Goal: Entertainment & Leisure: Browse casually

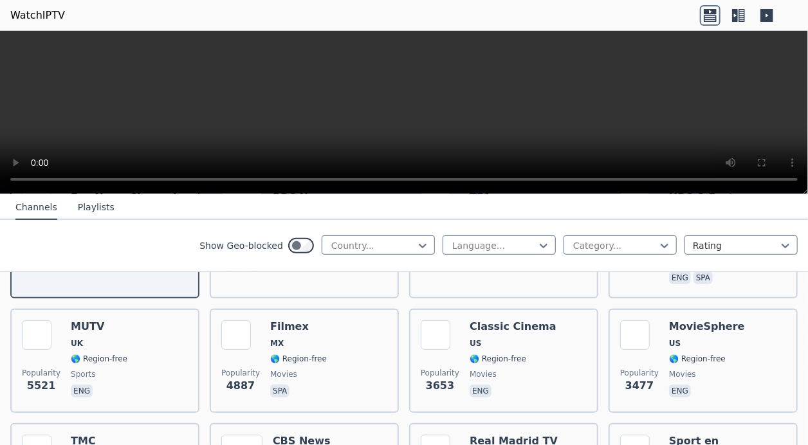
scroll to position [243, 0]
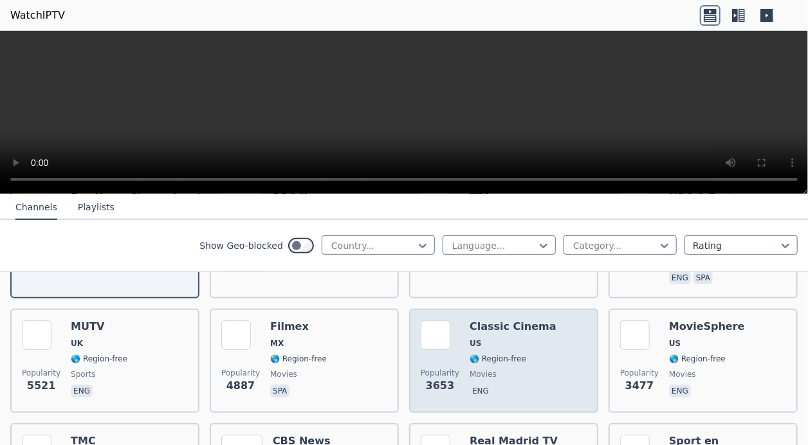
click at [469, 323] on h6 "Classic Cinema" at bounding box center [512, 326] width 87 height 13
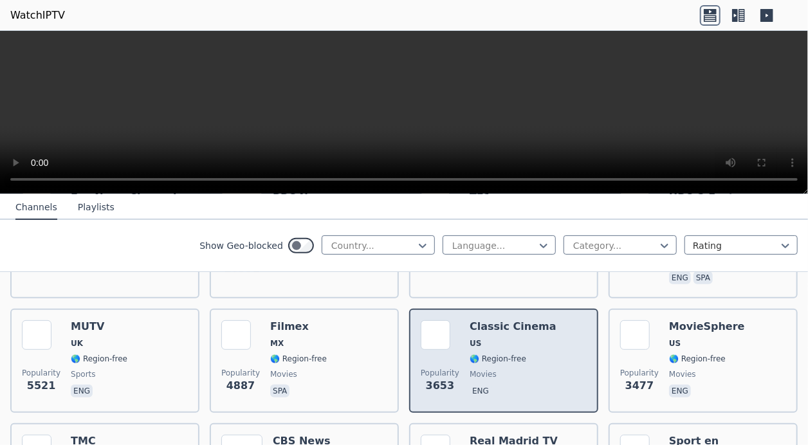
click at [469, 325] on h6 "Classic Cinema" at bounding box center [512, 326] width 87 height 13
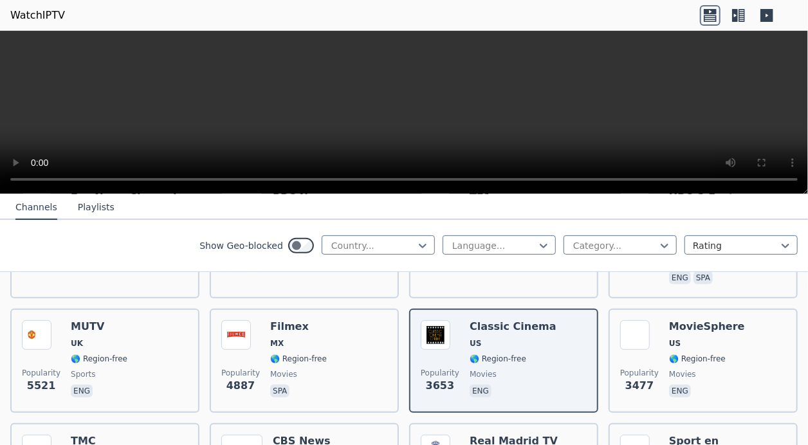
click at [379, 19] on header "WatchIPTV" at bounding box center [404, 15] width 808 height 31
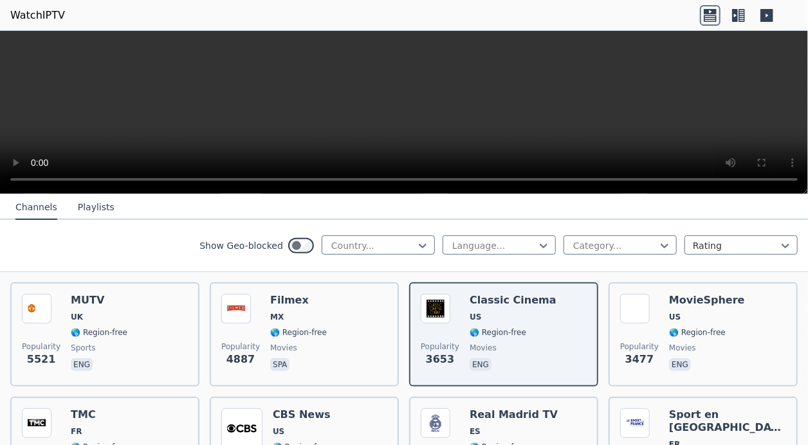
scroll to position [267, 0]
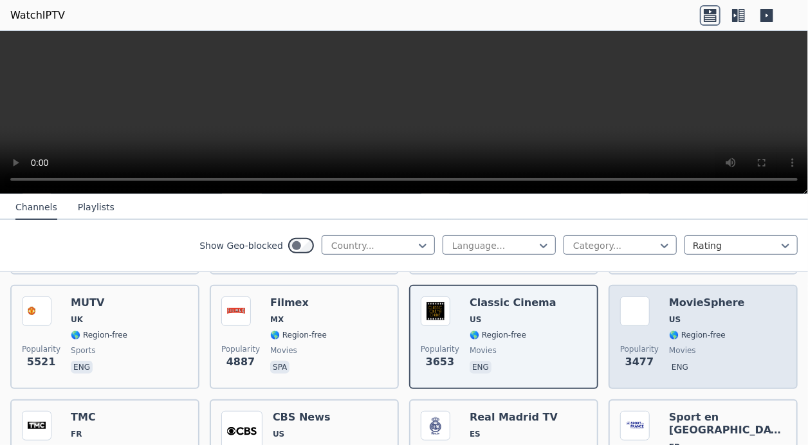
click at [592, 302] on h6 "MovieSphere" at bounding box center [707, 302] width 76 height 13
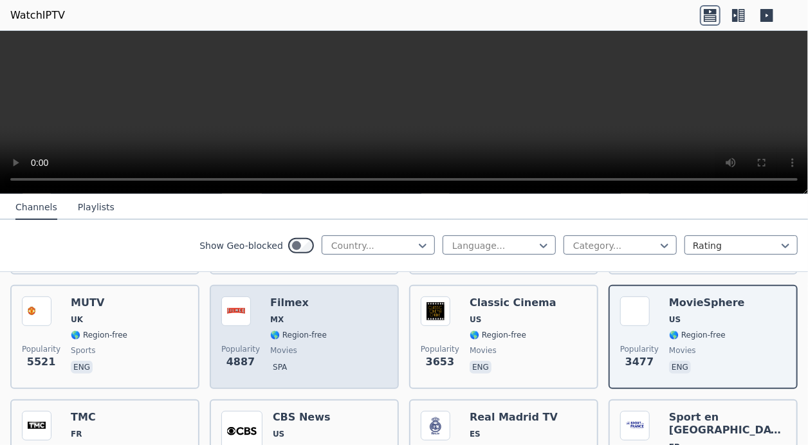
click at [343, 325] on div "Popularity 4887 Filmex MX 🌎 Region-free movies spa" at bounding box center [304, 336] width 166 height 81
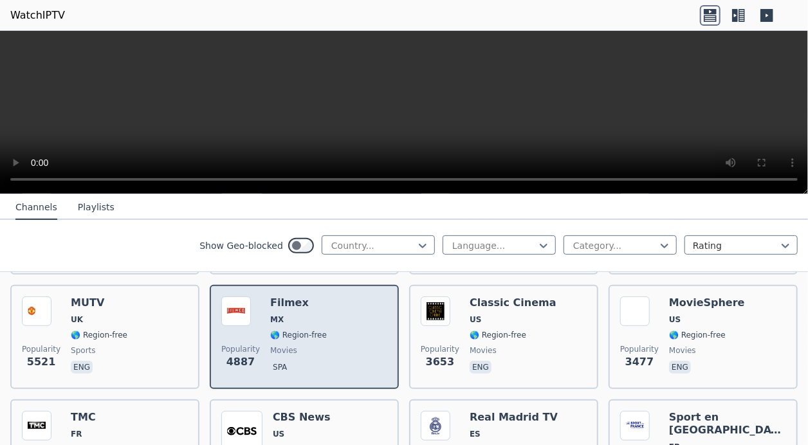
click at [343, 325] on div "Popularity 4887 Filmex MX 🌎 Region-free movies spa" at bounding box center [304, 336] width 166 height 81
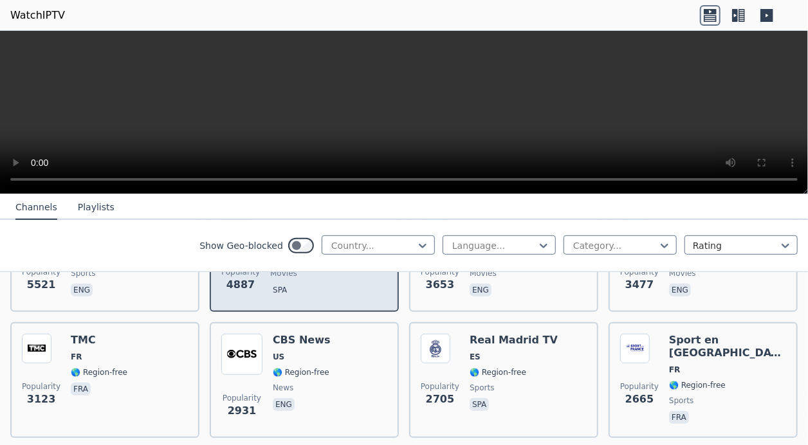
scroll to position [350, 0]
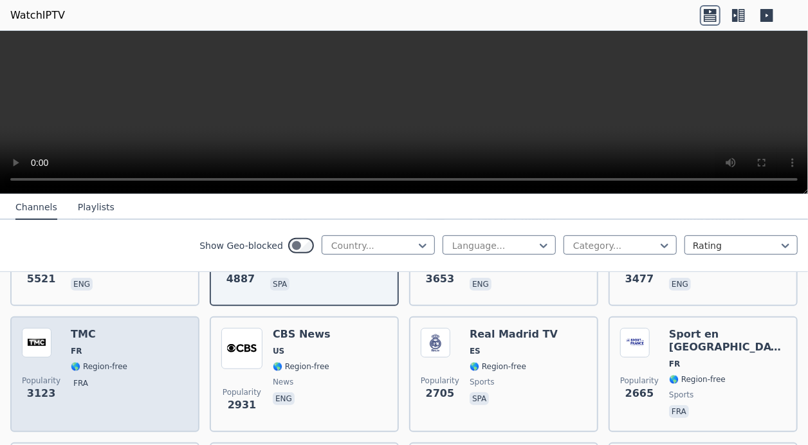
click at [149, 325] on div "Popularity 3123 TMC FR 🌎 Region-free fra" at bounding box center [105, 374] width 166 height 93
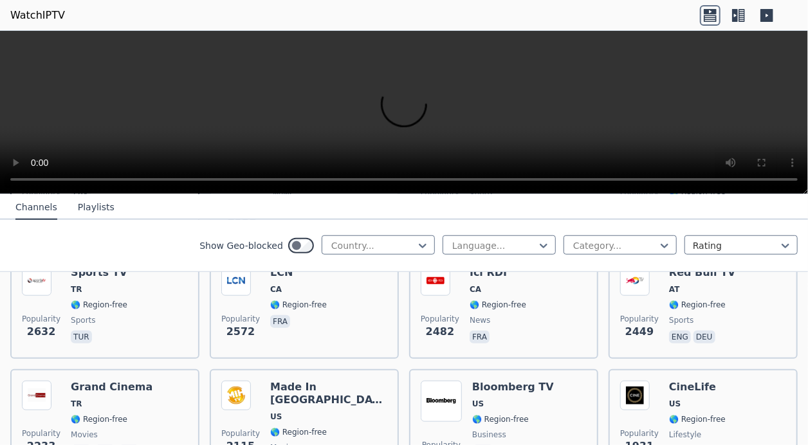
scroll to position [578, 0]
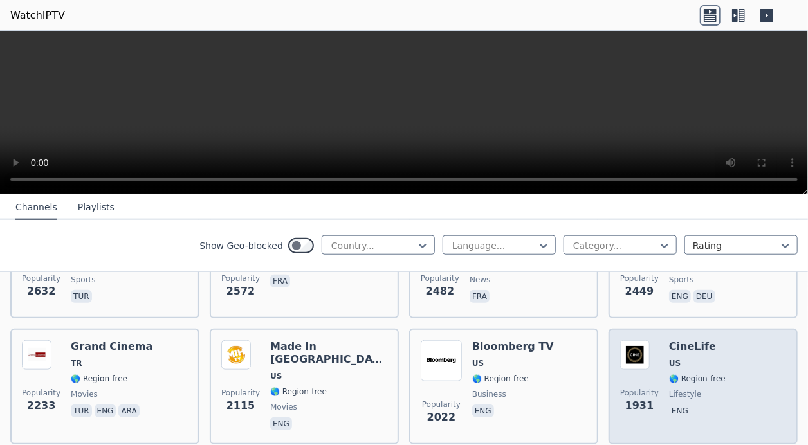
click at [592, 325] on span "🌎 Region-free" at bounding box center [697, 379] width 57 height 10
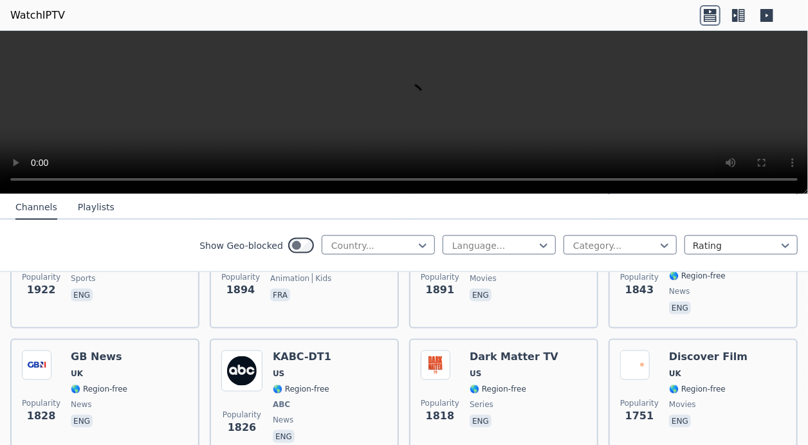
scroll to position [820, 0]
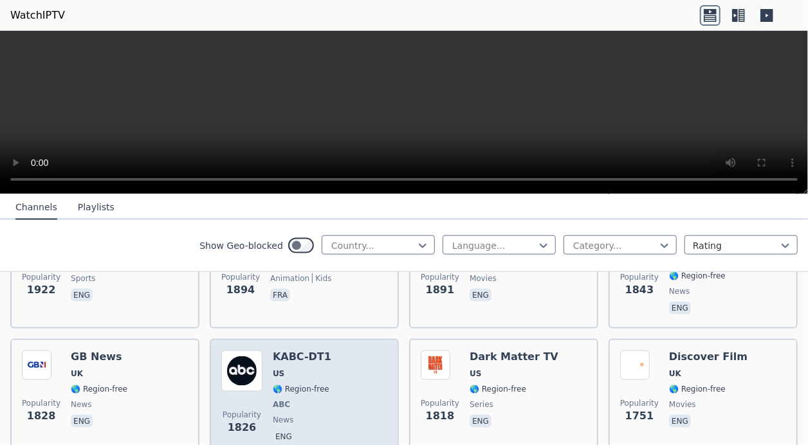
click at [356, 325] on div "Popularity 1826 KABC-DT1 US 🌎 Region-free ABC news eng" at bounding box center [304, 397] width 166 height 95
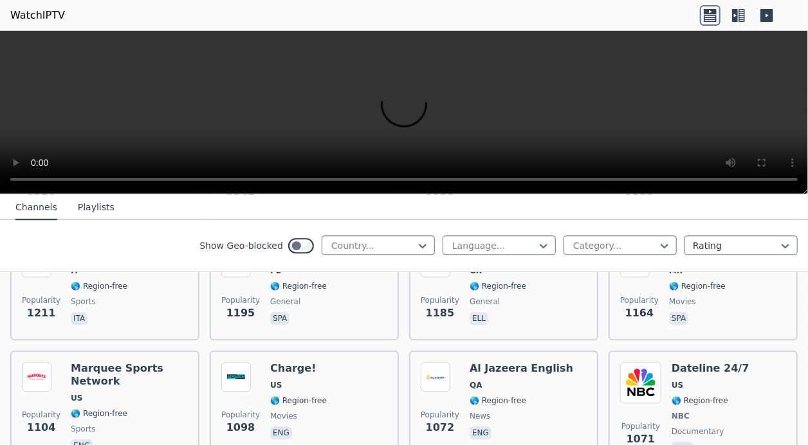
scroll to position [1533, 0]
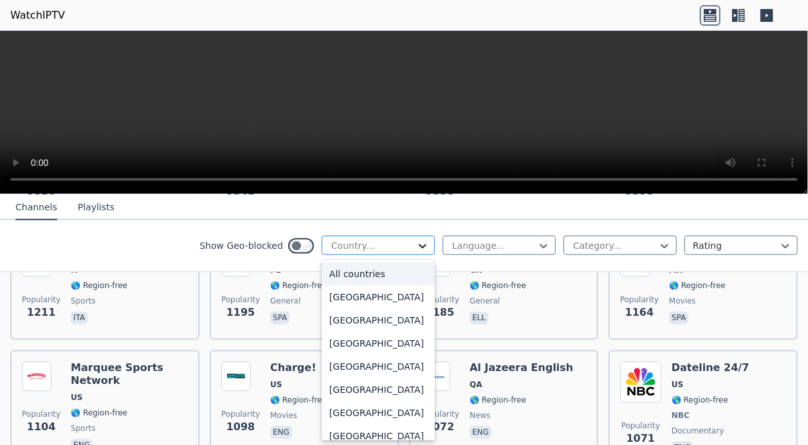
click at [416, 248] on icon at bounding box center [422, 245] width 13 height 13
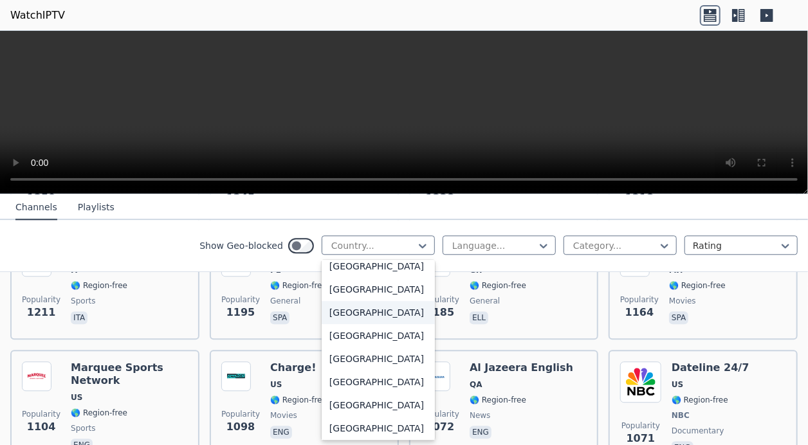
scroll to position [4559, 0]
click at [372, 277] on div "[GEOGRAPHIC_DATA]" at bounding box center [378, 265] width 113 height 23
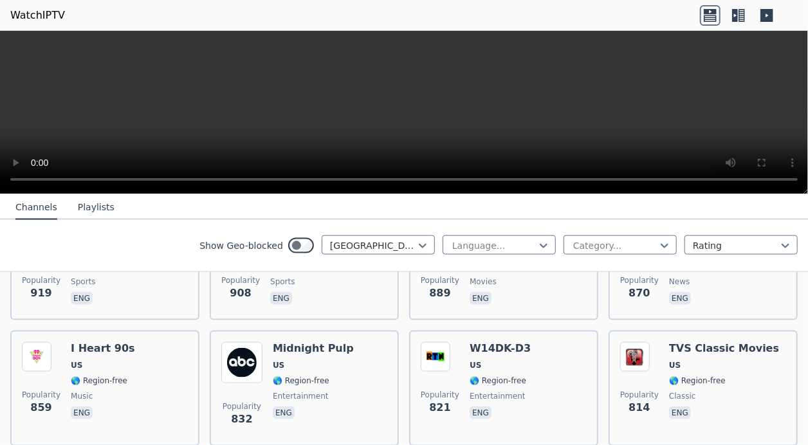
scroll to position [849, 0]
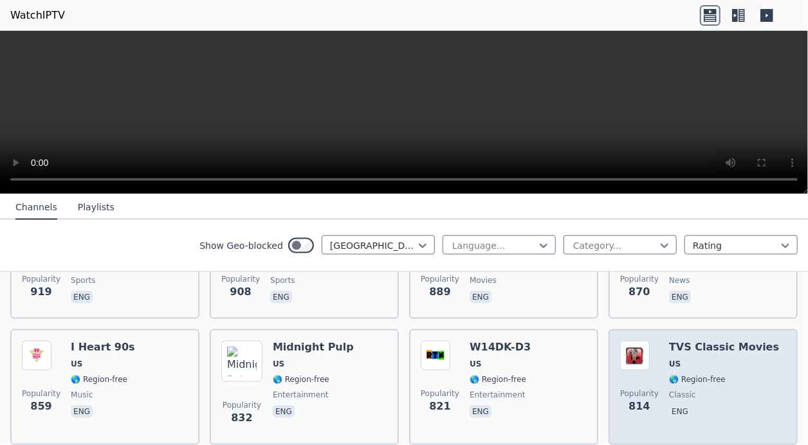
click at [592, 325] on span at bounding box center [639, 356] width 39 height 30
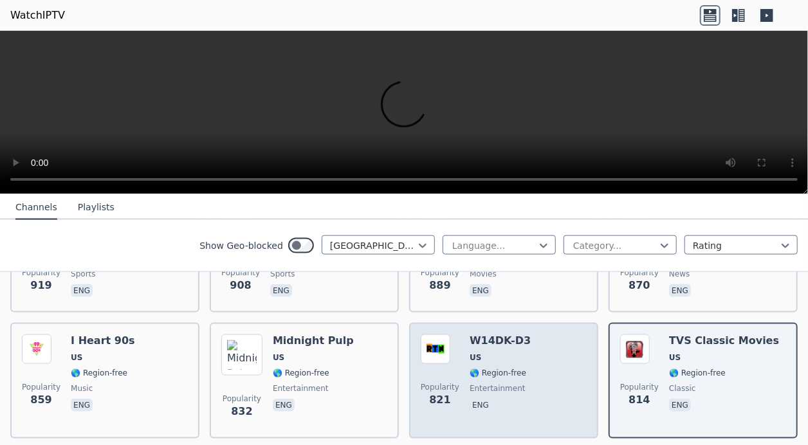
scroll to position [850, 0]
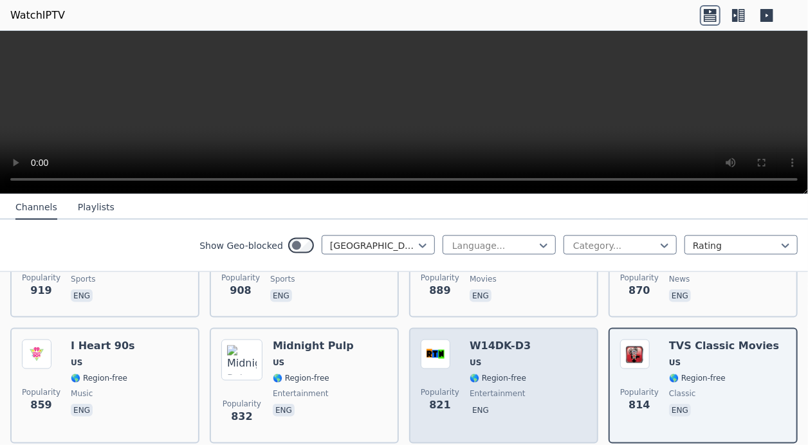
click at [523, 325] on div "Popularity 821 W14DK-D3 US 🌎 Region-free entertainment eng" at bounding box center [504, 386] width 166 height 93
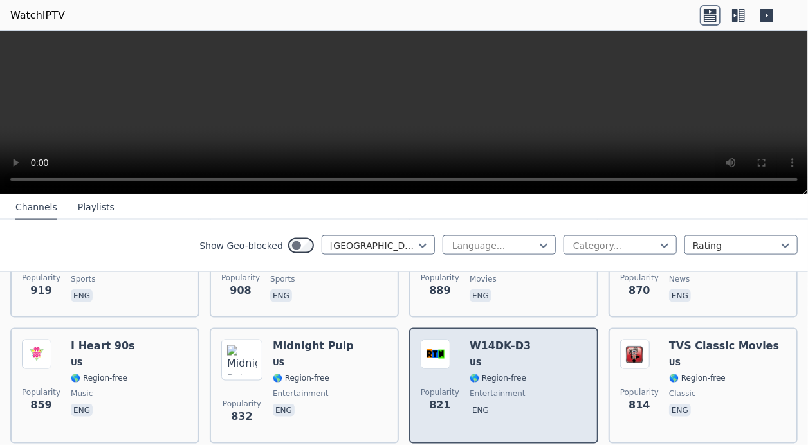
click at [500, 325] on span "US" at bounding box center [499, 363] width 61 height 10
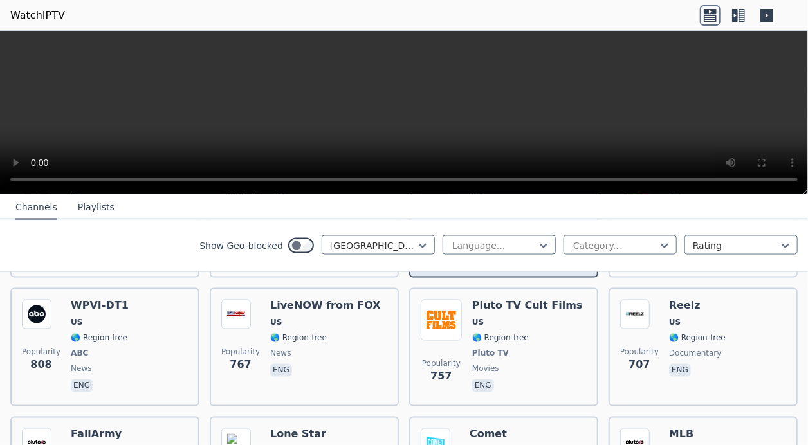
scroll to position [1016, 0]
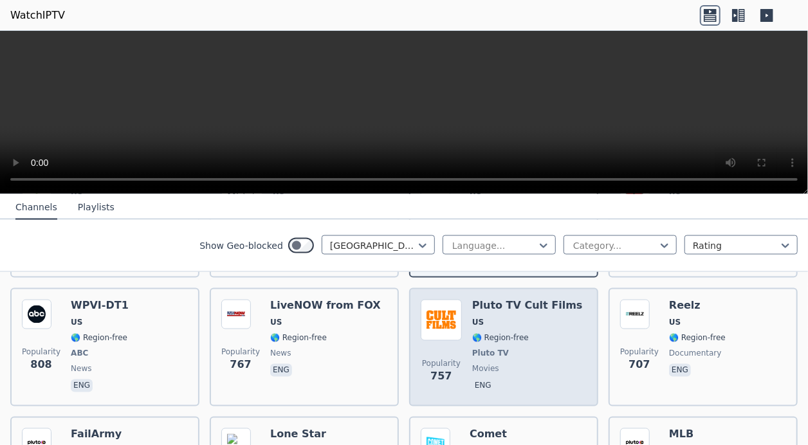
click at [512, 325] on span "🌎 Region-free" at bounding box center [500, 338] width 57 height 10
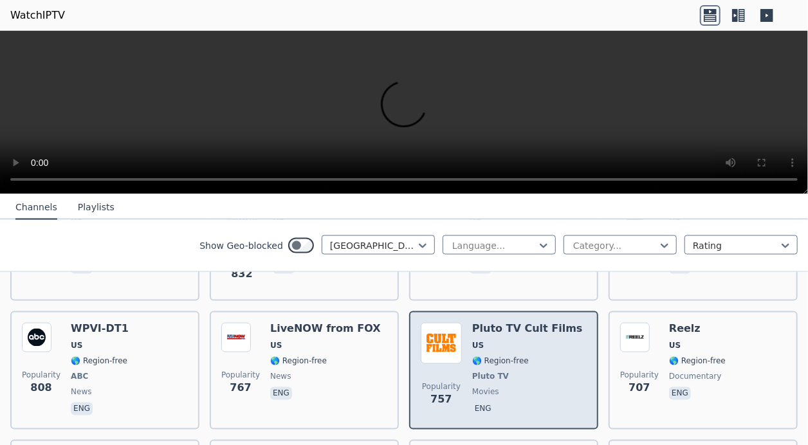
scroll to position [994, 0]
click at [512, 325] on span "US" at bounding box center [527, 345] width 111 height 10
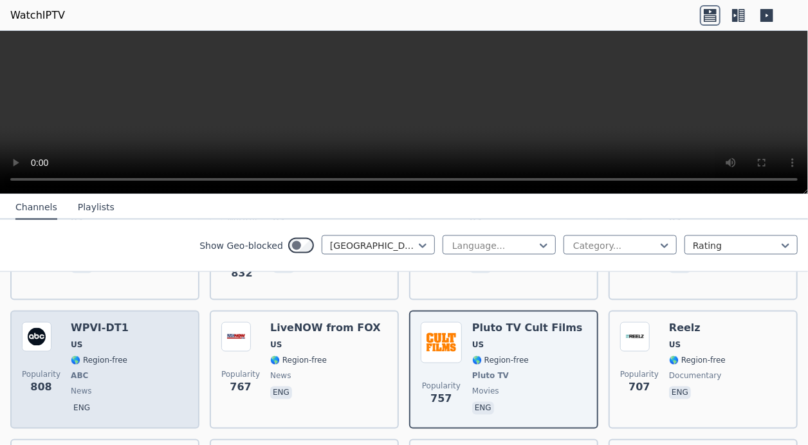
click at [143, 325] on div "Popularity 808 WPVI-DT1 US 🌎 Region-free ABC news eng" at bounding box center [105, 369] width 166 height 95
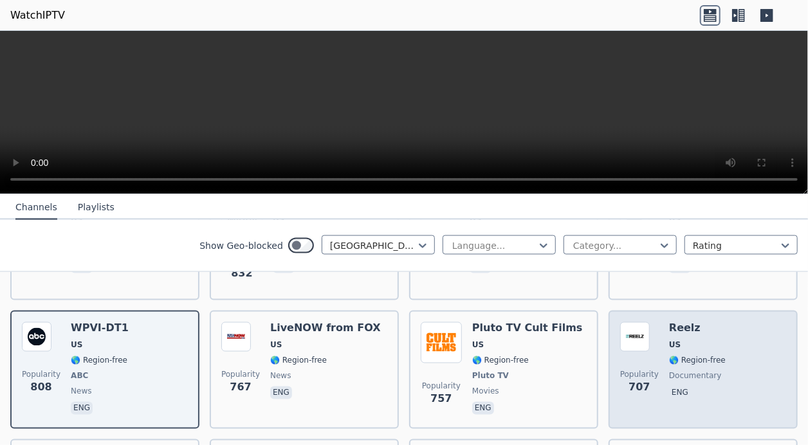
click at [592, 325] on span "Popularity" at bounding box center [639, 375] width 39 height 10
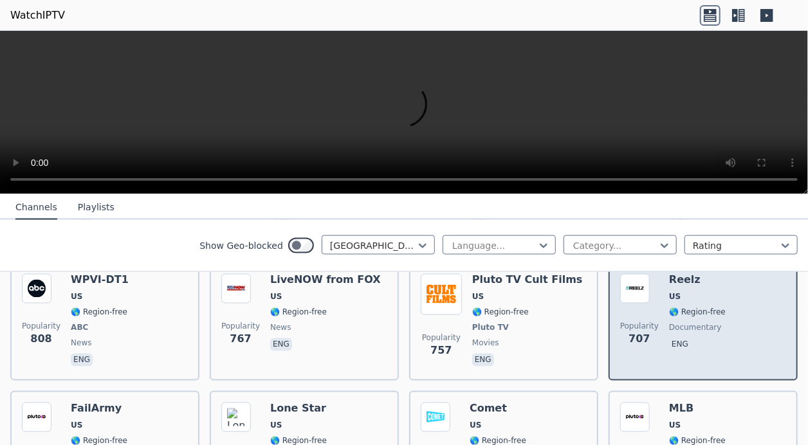
scroll to position [1127, 0]
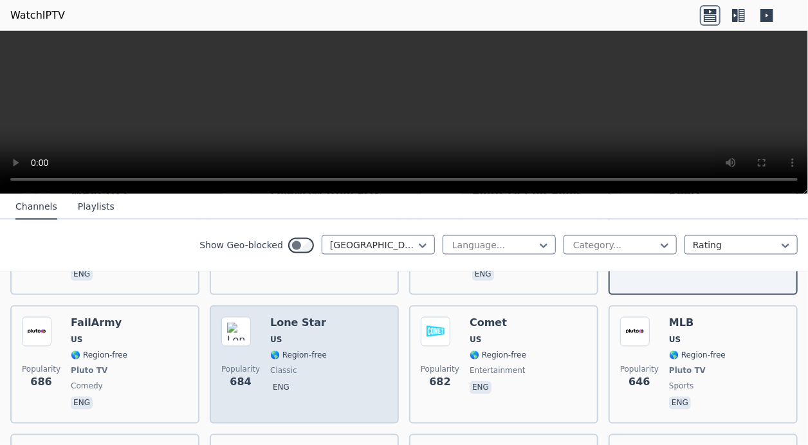
click at [367, 325] on div "Popularity 684 Lone Star US 🌎 Region-free classic eng" at bounding box center [304, 364] width 166 height 95
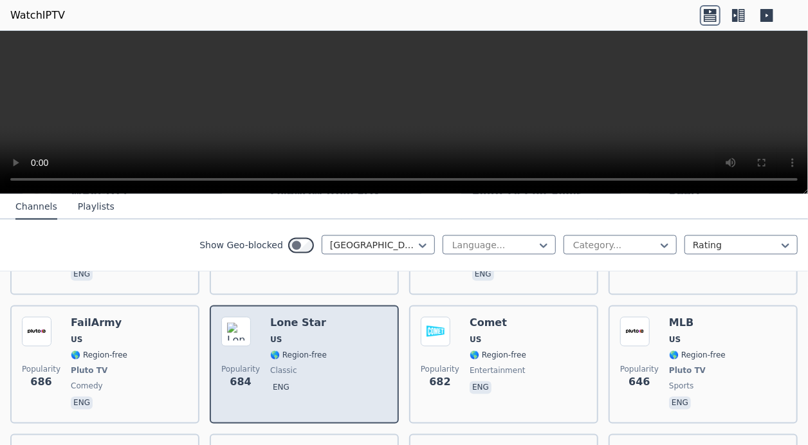
click at [367, 325] on div "Popularity 684 Lone Star US 🌎 Region-free classic eng" at bounding box center [304, 364] width 166 height 95
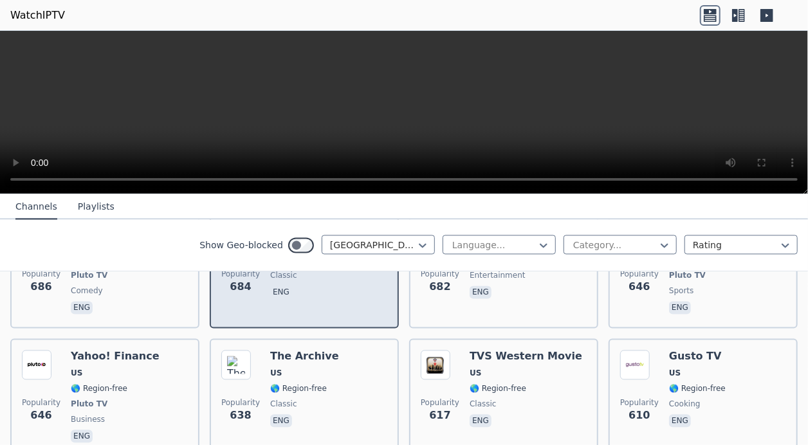
scroll to position [1227, 0]
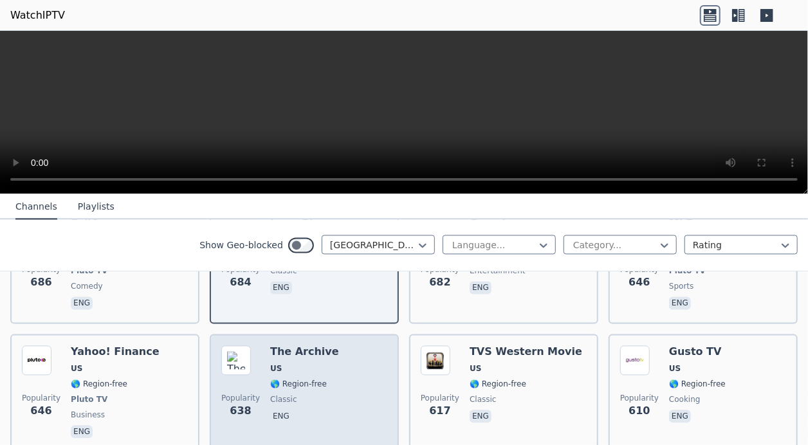
click at [364, 325] on div "Popularity 638 The Archive US 🌎 Region-free classic eng" at bounding box center [304, 393] width 166 height 95
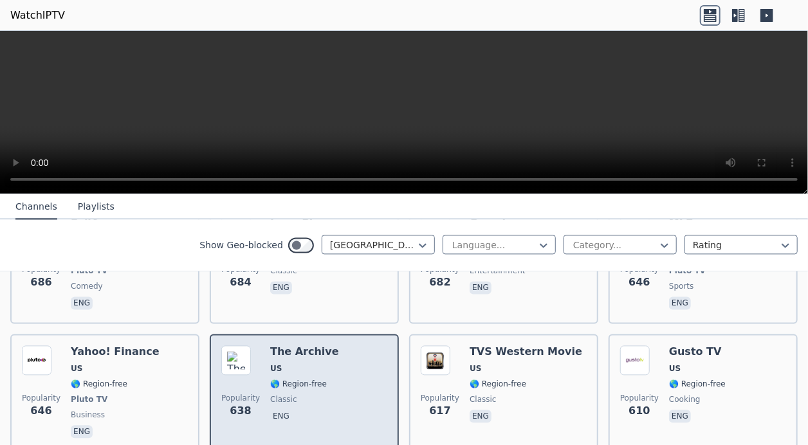
click at [364, 325] on div "Popularity 638 The Archive US 🌎 Region-free classic eng" at bounding box center [304, 393] width 166 height 95
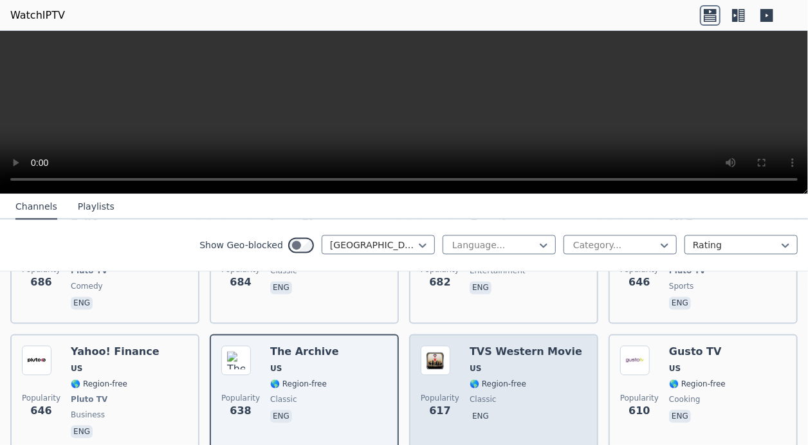
click at [519, 325] on span "🌎 Region-free" at bounding box center [525, 384] width 113 height 10
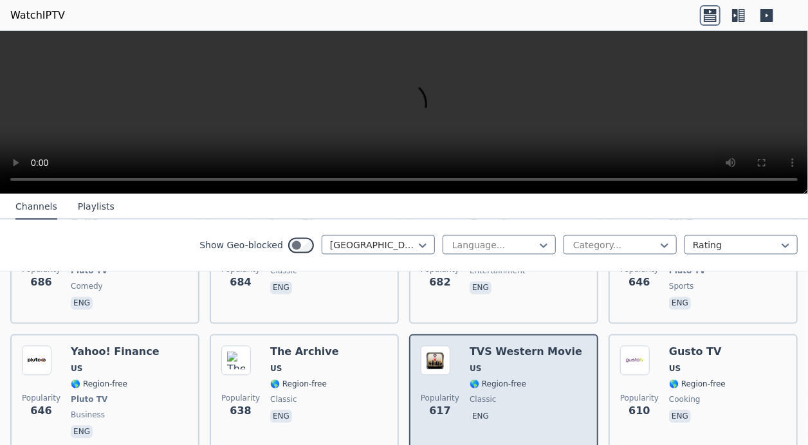
click at [520, 325] on span "🌎 Region-free" at bounding box center [525, 384] width 113 height 10
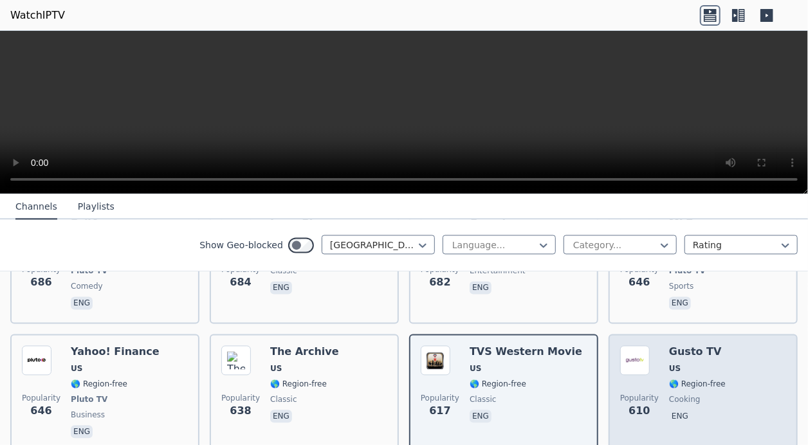
click at [592, 325] on div "Gusto TV US 🌎 Region-free cooking eng" at bounding box center [697, 393] width 57 height 95
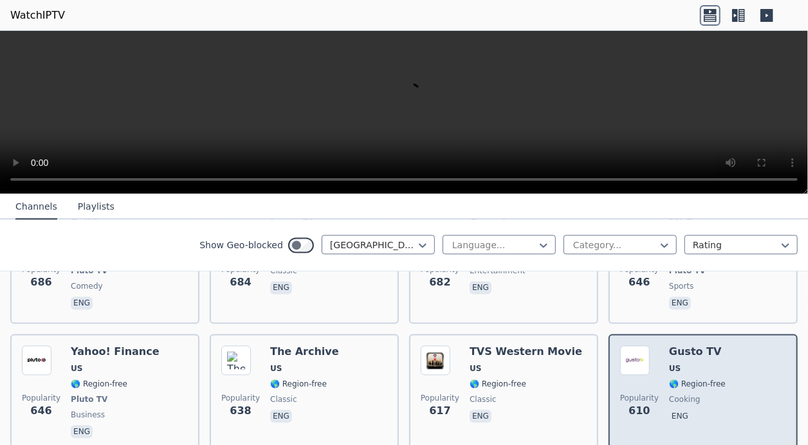
click at [592, 325] on div "Gusto TV US 🌎 Region-free cooking eng" at bounding box center [697, 393] width 57 height 95
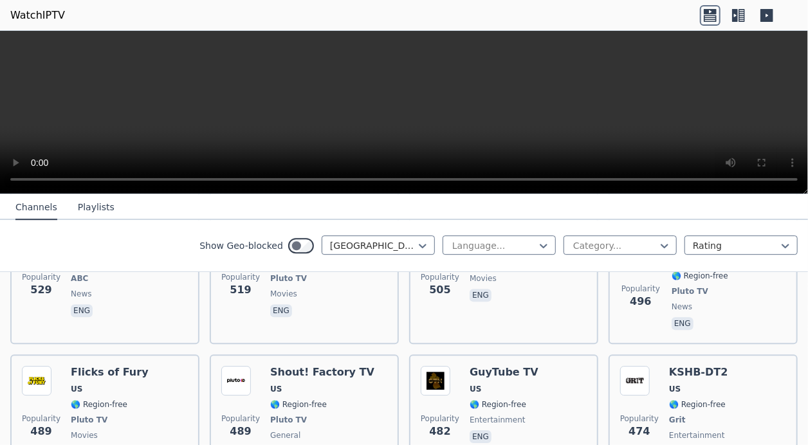
scroll to position [1765, 0]
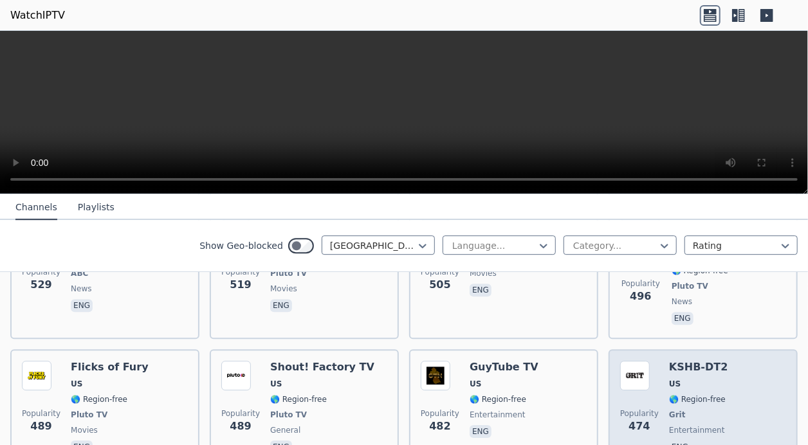
click at [592, 325] on span "Popularity 474" at bounding box center [639, 421] width 39 height 41
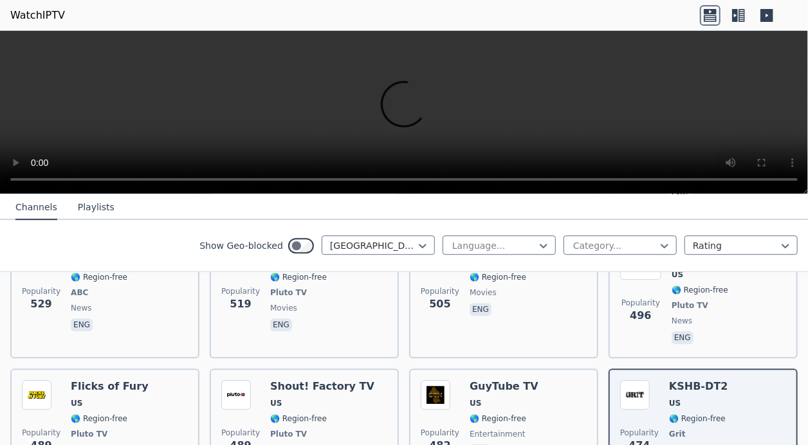
scroll to position [1747, 0]
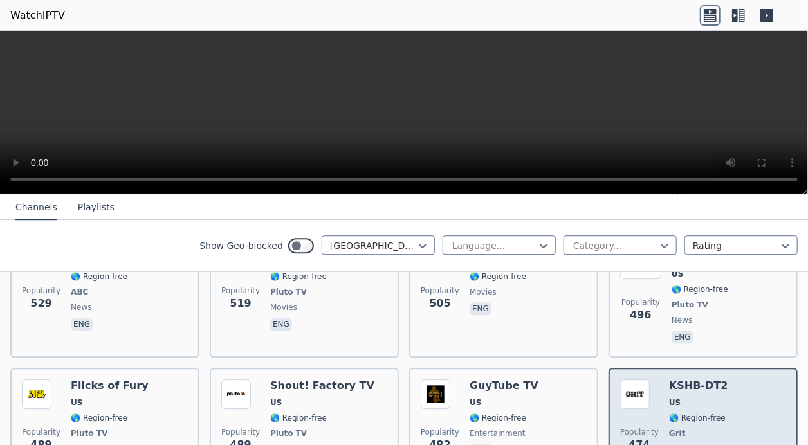
click at [592, 325] on span "474" at bounding box center [638, 444] width 21 height 15
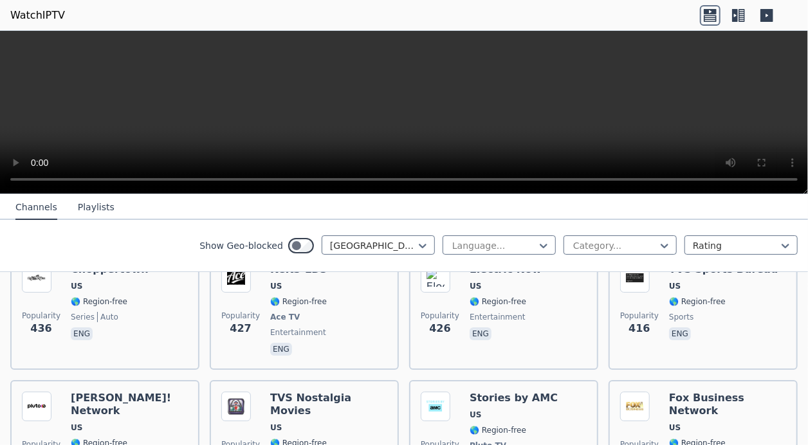
scroll to position [2251, 0]
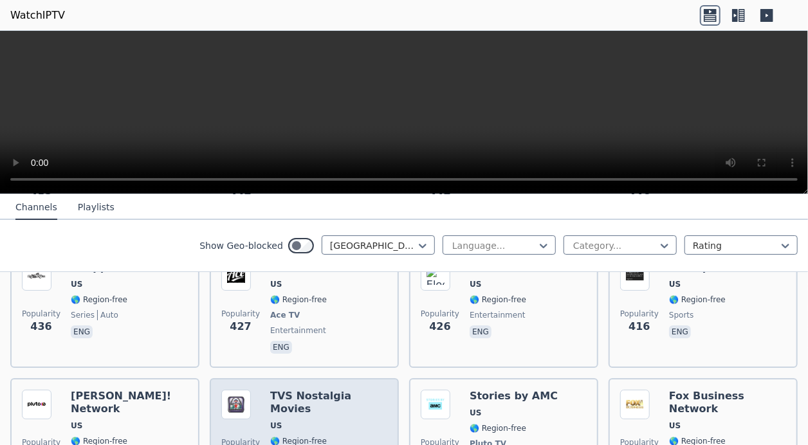
click at [367, 325] on div "TVS Nostalgia Movies US 🌎 Region-free classic eng" at bounding box center [328, 444] width 117 height 108
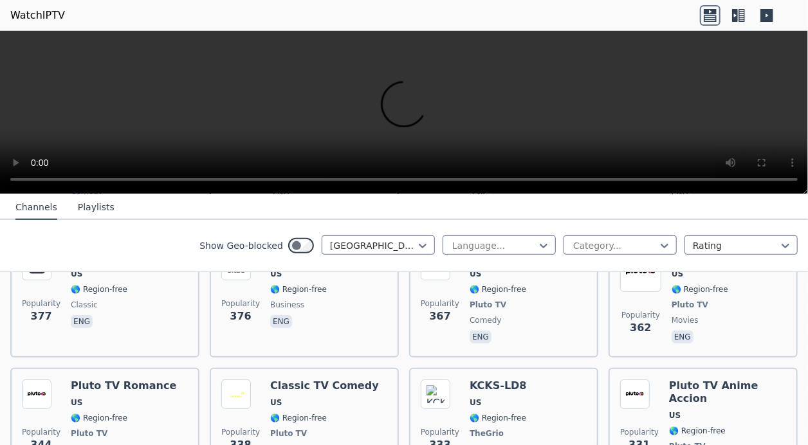
scroll to position [2533, 0]
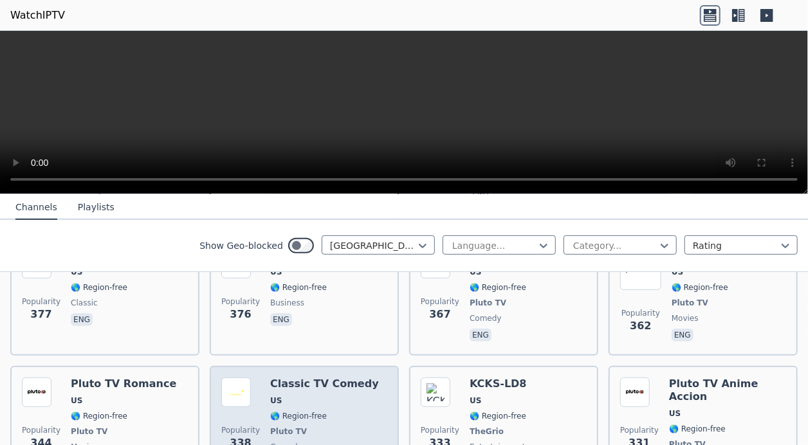
click at [355, 325] on div "Classic TV Comedy US 🌎 Region-free Pluto TV comedy eng" at bounding box center [324, 431] width 109 height 108
click at [343, 325] on span "comedy" at bounding box center [324, 447] width 109 height 10
click at [342, 325] on span "comedy" at bounding box center [324, 447] width 109 height 10
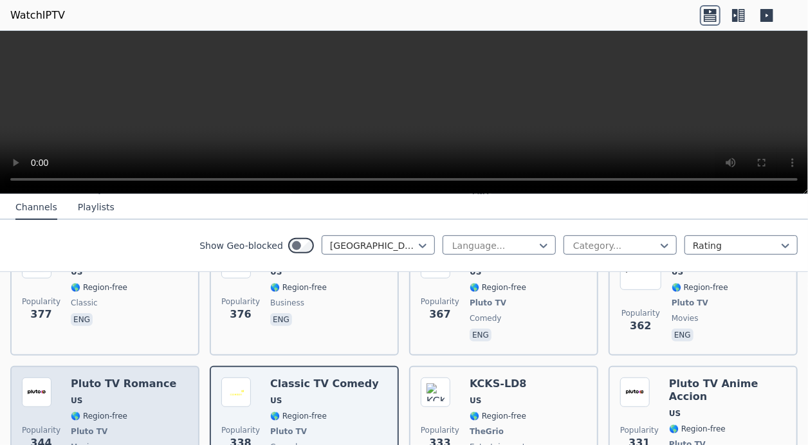
click at [172, 325] on div "Popularity 344 Pluto TV Romance US 🌎 Region-free Pluto TV movies eng" at bounding box center [105, 431] width 166 height 108
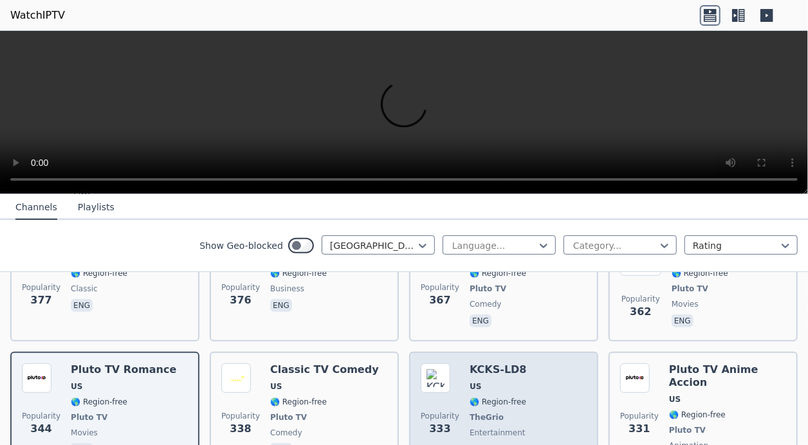
scroll to position [2548, 0]
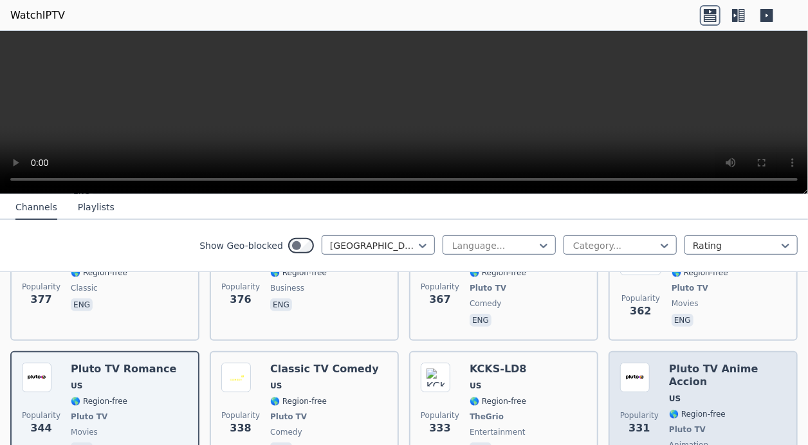
click at [592, 325] on span "Popularity" at bounding box center [639, 415] width 39 height 10
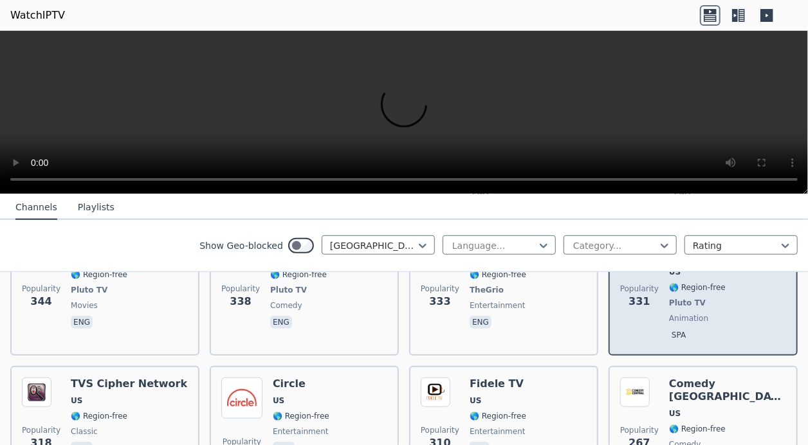
scroll to position [2675, 0]
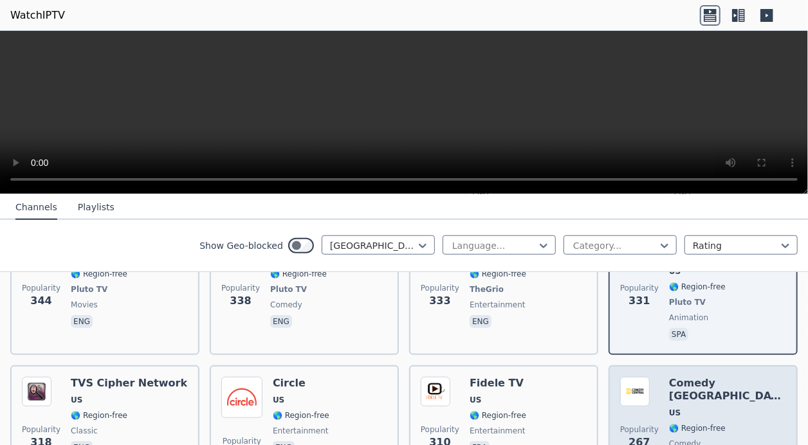
click at [592, 325] on div "Popularity 267" at bounding box center [639, 423] width 39 height 93
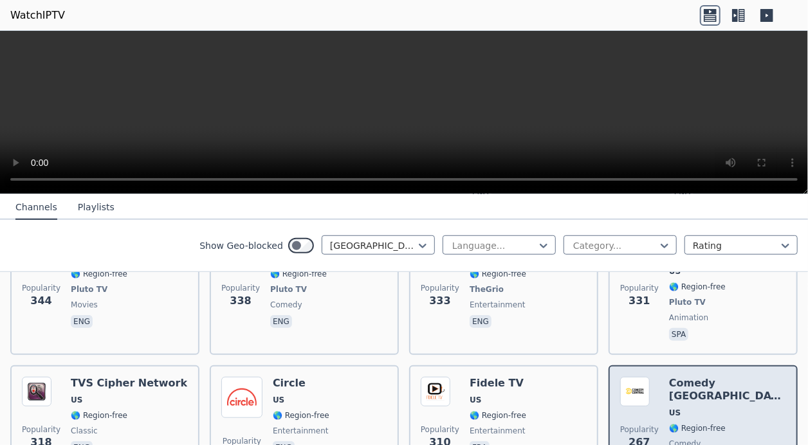
click at [592, 325] on img at bounding box center [635, 392] width 30 height 30
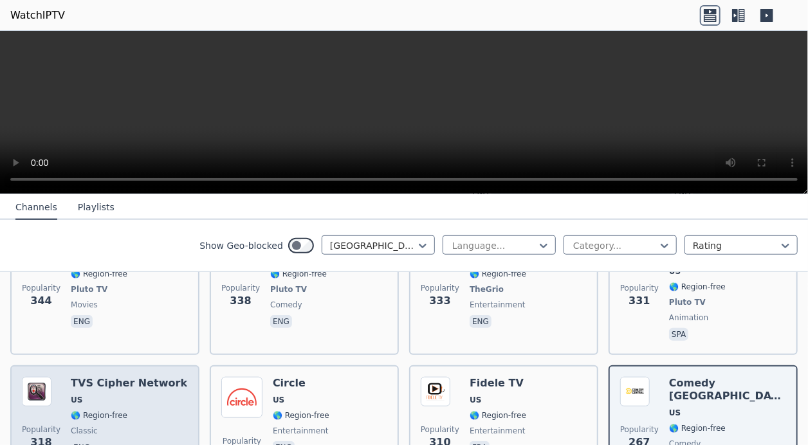
click at [144, 325] on span "classic" at bounding box center [129, 431] width 116 height 10
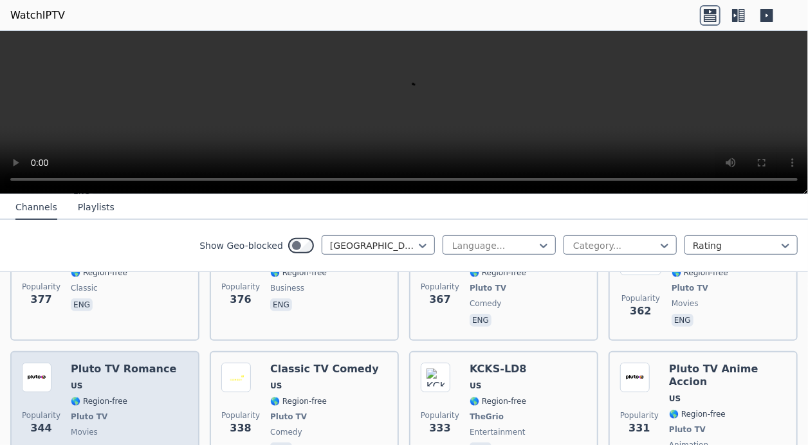
scroll to position [2550, 0]
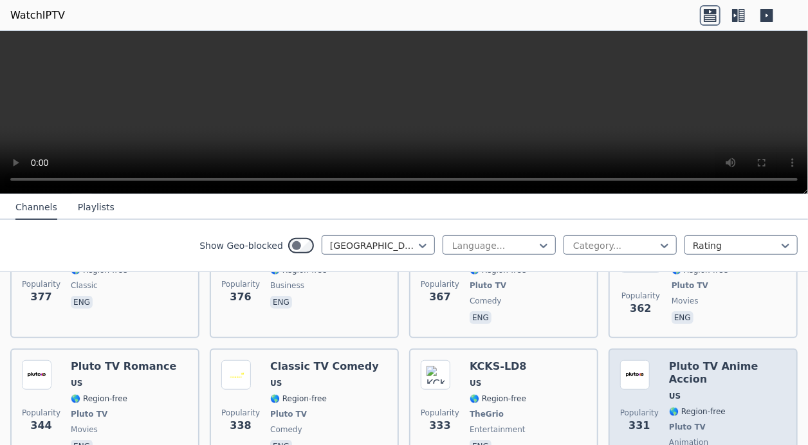
click at [592, 325] on div "Popularity 331" at bounding box center [639, 414] width 39 height 108
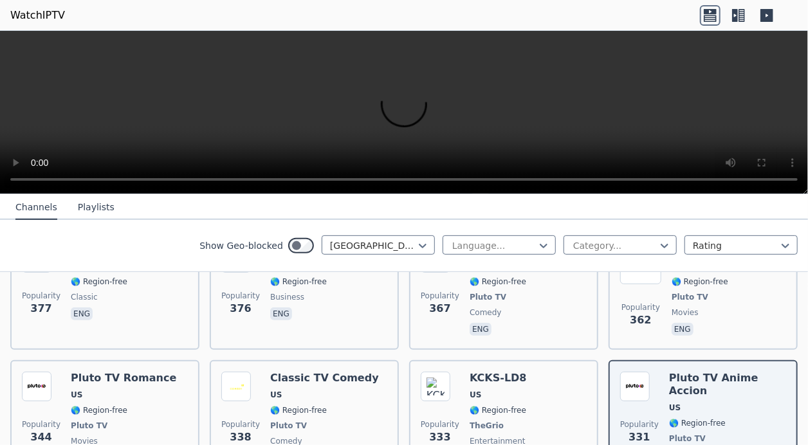
scroll to position [2540, 0]
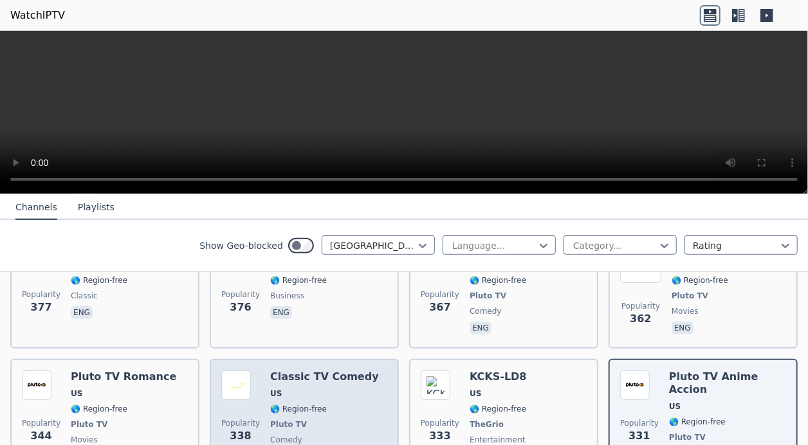
click at [345, 325] on span "Pluto TV" at bounding box center [324, 424] width 109 height 10
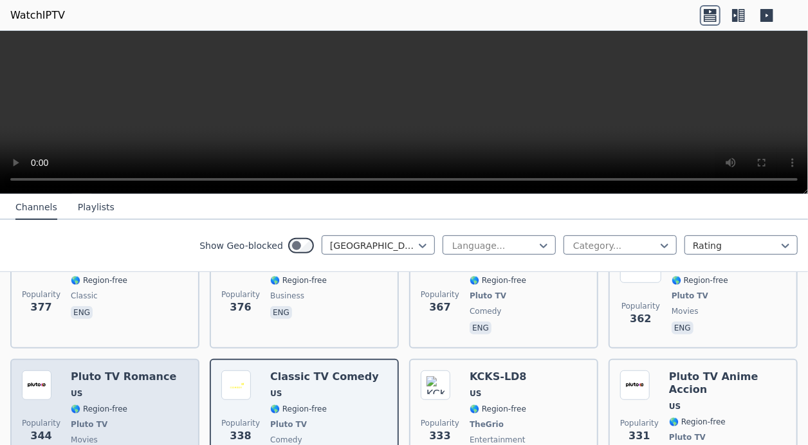
click at [179, 325] on div "Popularity 344 Pluto TV Romance US 🌎 Region-free Pluto TV movies eng" at bounding box center [105, 424] width 166 height 108
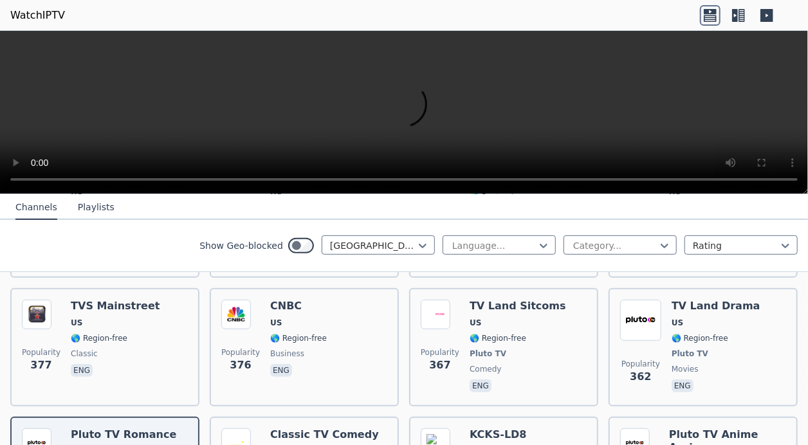
scroll to position [2457, 0]
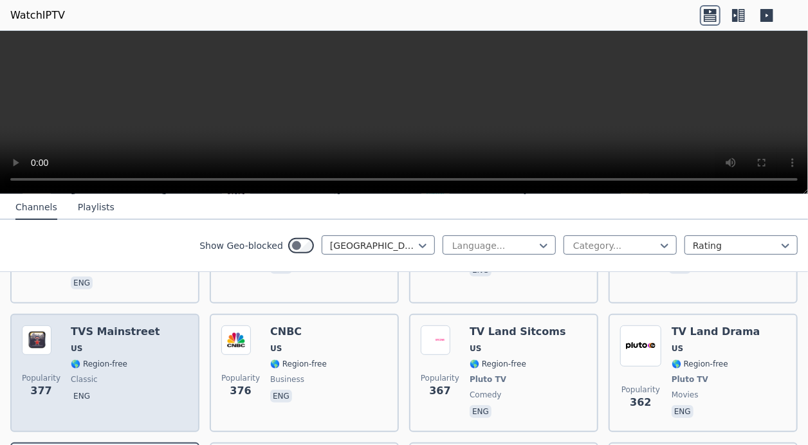
click at [144, 325] on div "Popularity 377 TVS Mainstreet US 🌎 Region-free classic eng" at bounding box center [105, 372] width 166 height 95
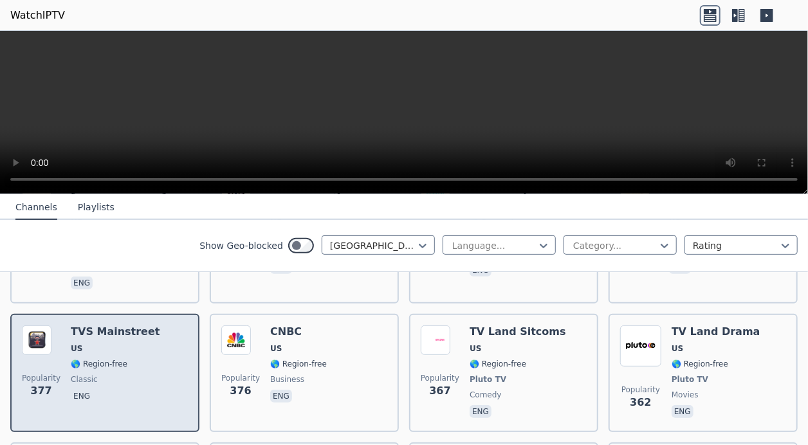
click at [114, 325] on div "Popularity 377 TVS Mainstreet US 🌎 Region-free classic eng" at bounding box center [105, 372] width 166 height 95
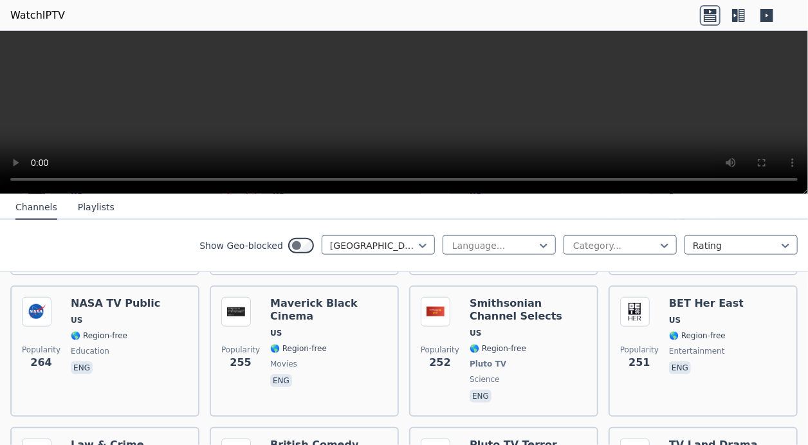
scroll to position [2875, 0]
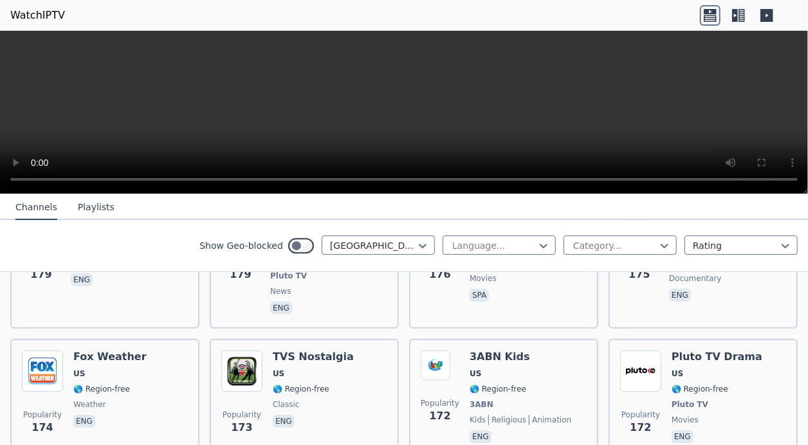
scroll to position [4032, 0]
